Goal: Task Accomplishment & Management: Complete application form

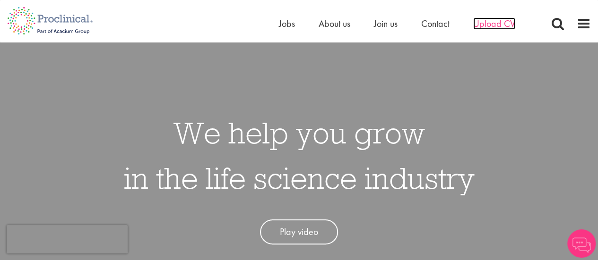
click at [493, 25] on span "Upload CV" at bounding box center [494, 23] width 42 height 12
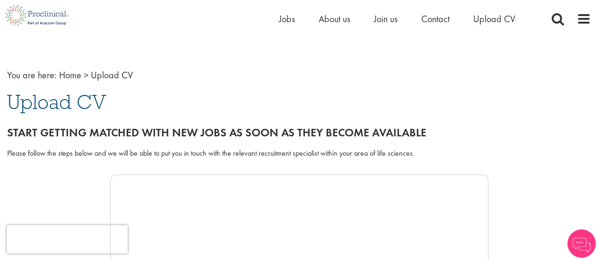
scroll to position [14, 0]
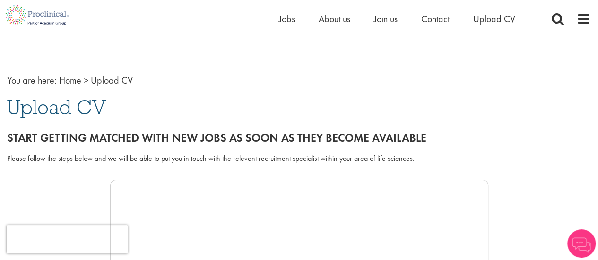
click at [199, 160] on div "Please follow the steps below and we will be able to put you in touch with the …" at bounding box center [299, 159] width 584 height 11
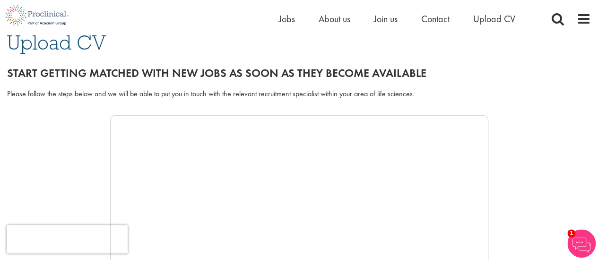
scroll to position [72, 0]
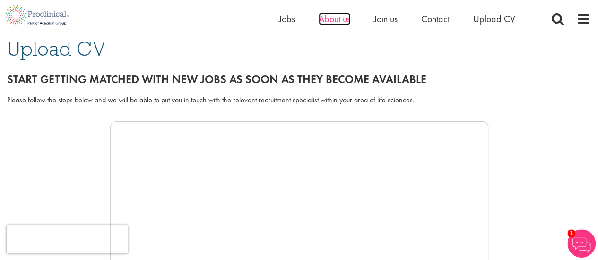
click at [345, 16] on span "About us" at bounding box center [335, 19] width 32 height 12
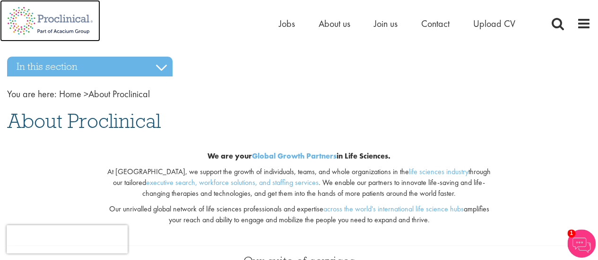
click at [56, 15] on img at bounding box center [50, 21] width 100 height 42
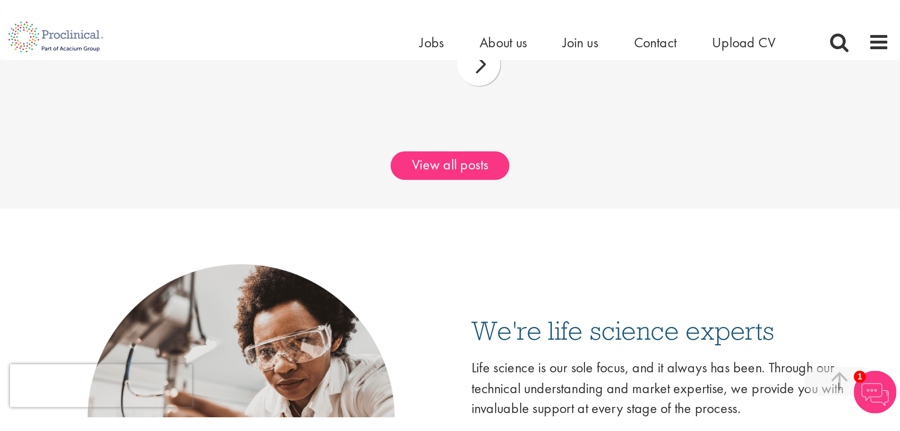
scroll to position [1460, 0]
